Goal: Transaction & Acquisition: Subscribe to service/newsletter

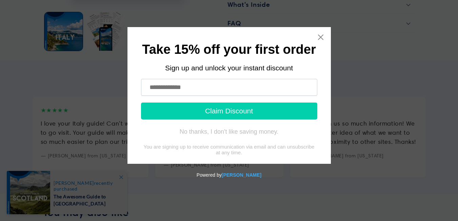
scroll to position [441, 0]
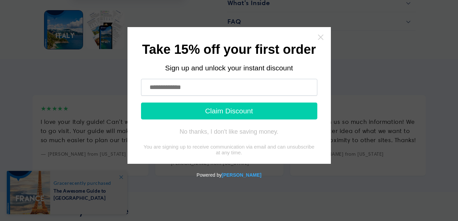
click at [322, 38] on icon "Close widget" at bounding box center [320, 37] width 7 height 7
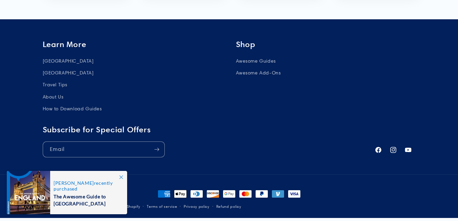
scroll to position [870, 0]
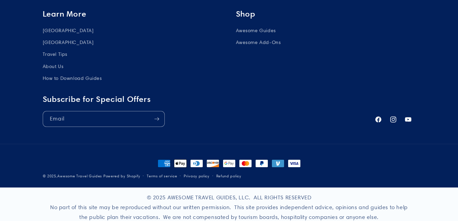
click at [120, 188] on div "© 2025 AWESOME TRAVEL GUIDES, LLC. ALL RIGHTS RESERVED No part of this site may…" at bounding box center [229, 214] width 367 height 52
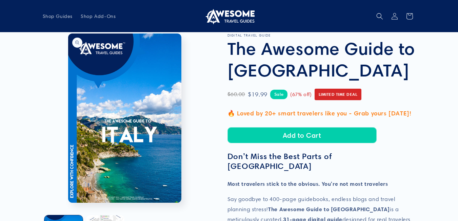
scroll to position [0, 0]
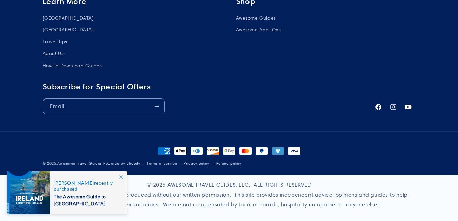
scroll to position [854, 0]
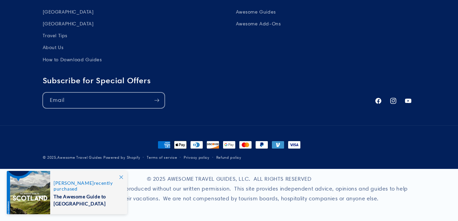
click at [157, 99] on icon "Subscribe" at bounding box center [156, 100] width 5 height 8
click at [80, 105] on input "Email" at bounding box center [103, 100] width 121 height 15
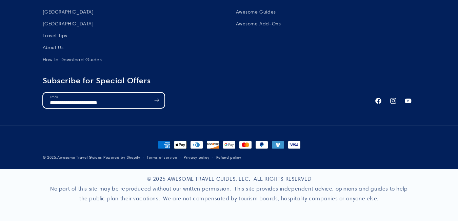
type input "**********"
click at [150, 93] on button "Subscribe" at bounding box center [157, 101] width 15 height 16
